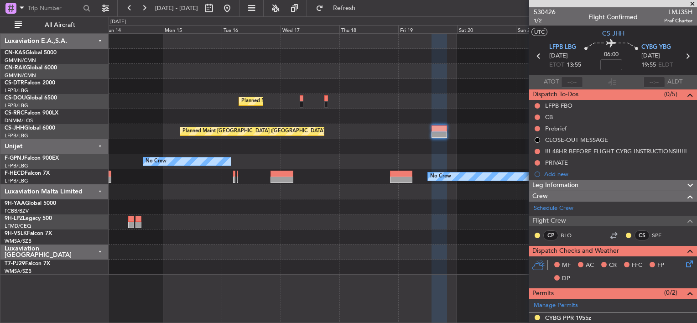
click at [378, 67] on div "Planned Maint [GEOGRAPHIC_DATA] ([GEOGRAPHIC_DATA]) Planned Maint [GEOGRAPHIC_D…" at bounding box center [403, 154] width 588 height 241
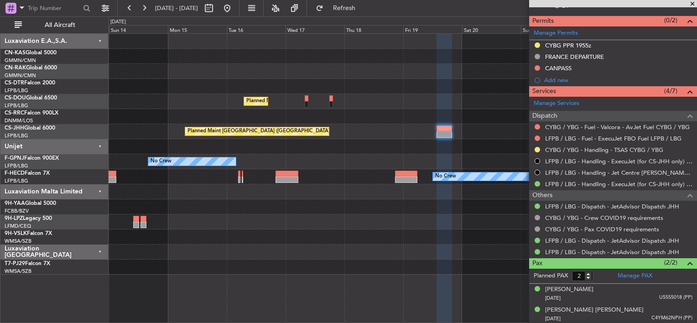
click at [343, 67] on div at bounding box center [403, 71] width 588 height 15
click at [356, 75] on div at bounding box center [403, 71] width 588 height 15
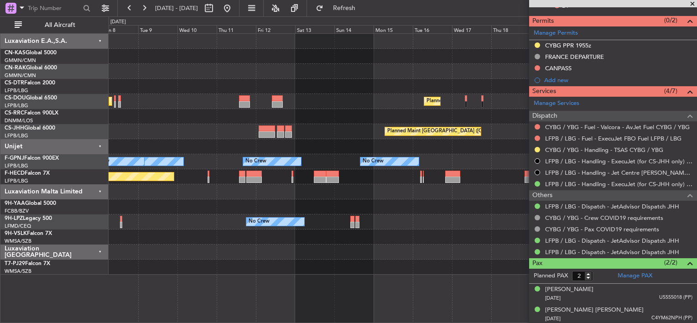
click at [505, 73] on div at bounding box center [403, 71] width 588 height 15
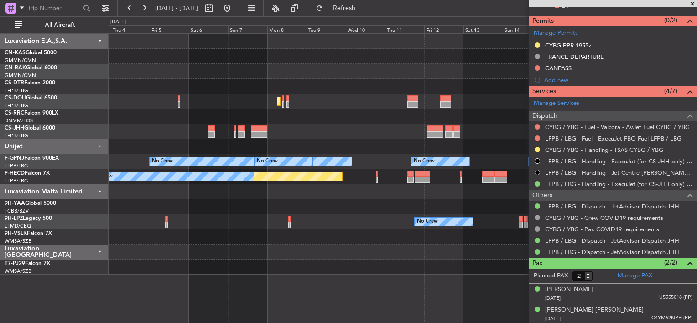
click at [507, 71] on div "Planned Maint [GEOGRAPHIC_DATA] ([GEOGRAPHIC_DATA])" at bounding box center [403, 71] width 588 height 15
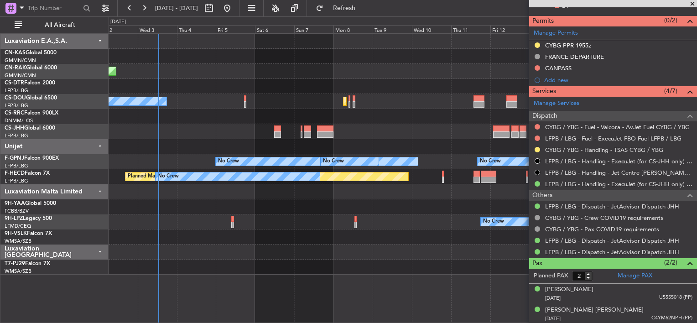
click at [410, 66] on div "Planned Maint [GEOGRAPHIC_DATA] ([GEOGRAPHIC_DATA])" at bounding box center [403, 71] width 588 height 15
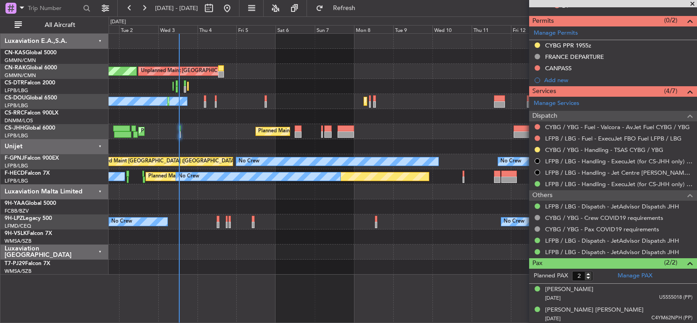
click at [691, 4] on span at bounding box center [692, 4] width 9 height 8
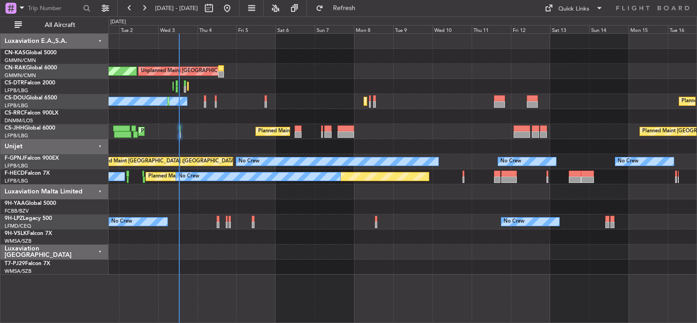
type input "0"
click at [591, 9] on button "Quick Links" at bounding box center [573, 8] width 67 height 15
click at [555, 33] on button "Trip Builder" at bounding box center [574, 30] width 68 height 22
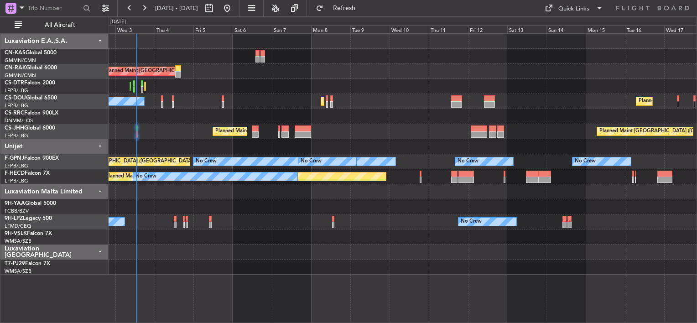
click at [334, 91] on div "Unplanned Maint [GEOGRAPHIC_DATA] ([GEOGRAPHIC_DATA]) Planned Maint [GEOGRAPHIC…" at bounding box center [403, 154] width 588 height 241
